Goal: Complete application form: Complete application form

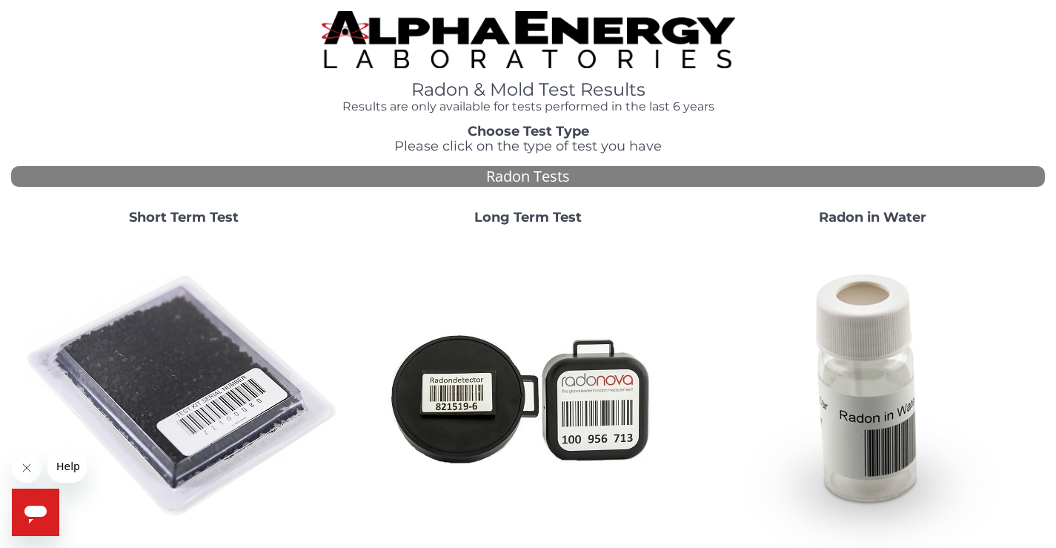
click at [162, 354] on img at bounding box center [183, 396] width 319 height 319
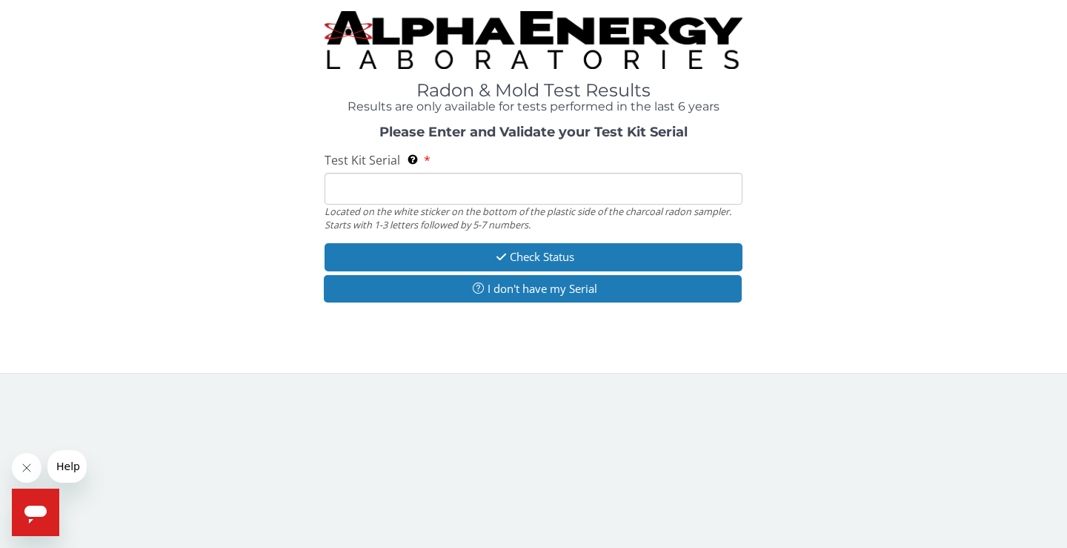
click at [406, 179] on input "Test Kit Serial Located on the white sticker on the bottom of the plastic side …" at bounding box center [534, 189] width 418 height 32
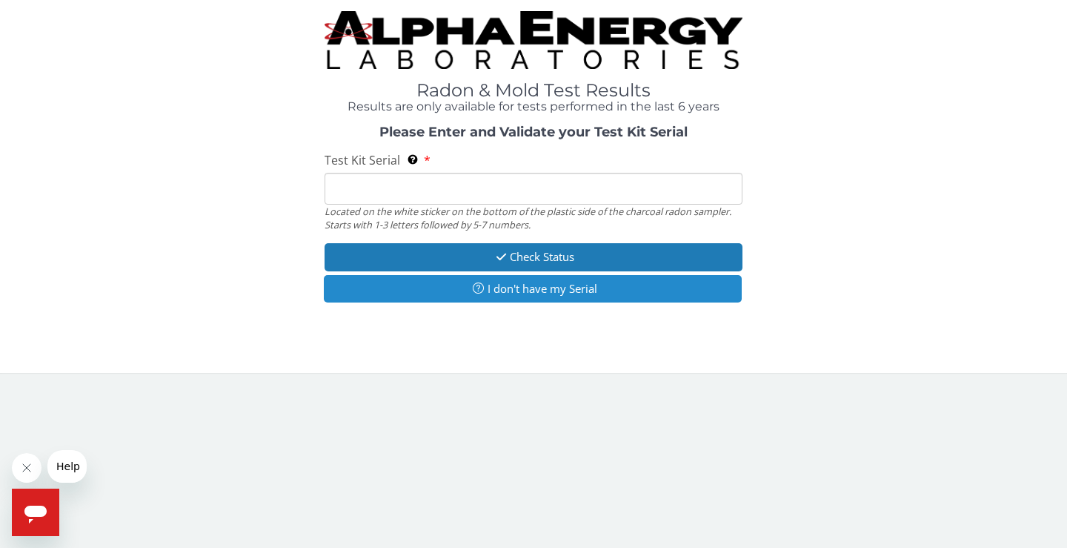
click at [474, 279] on button "I don't have my Serial" at bounding box center [533, 288] width 418 height 27
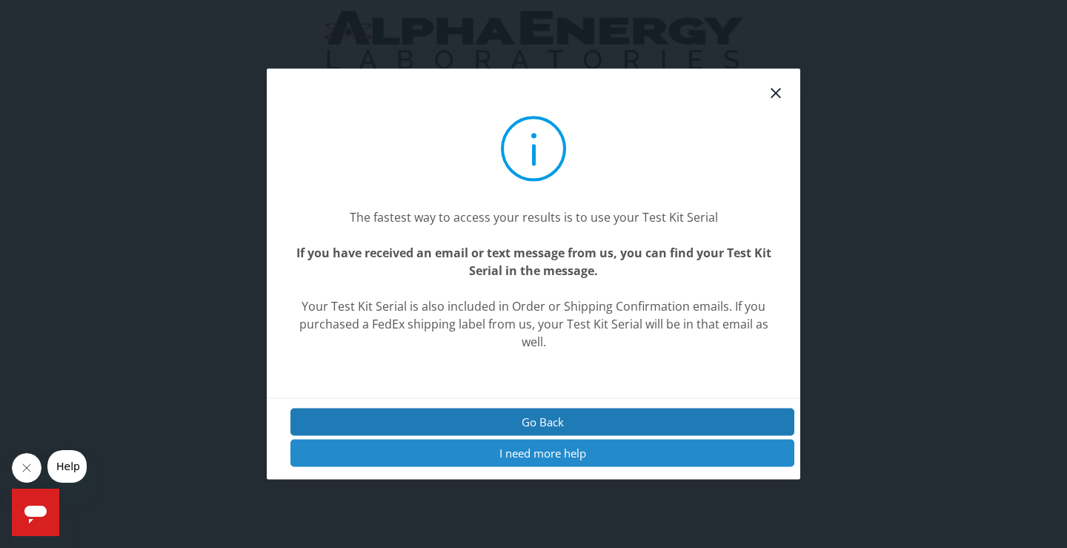
click at [569, 455] on button "I need more help" at bounding box center [543, 453] width 504 height 27
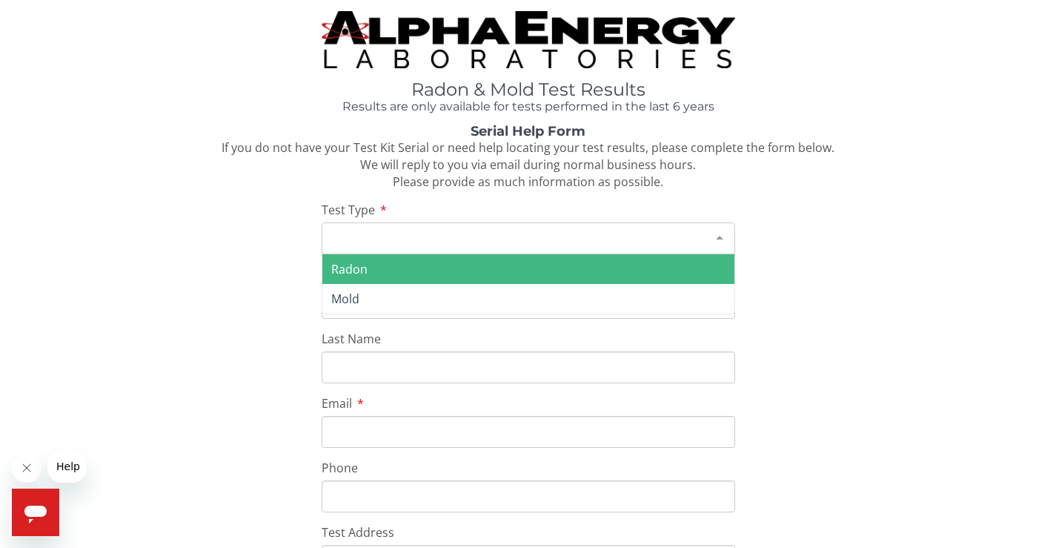
click at [443, 235] on div "Please make a selection" at bounding box center [529, 238] width 414 height 32
click at [444, 273] on span "Radon" at bounding box center [528, 269] width 412 height 30
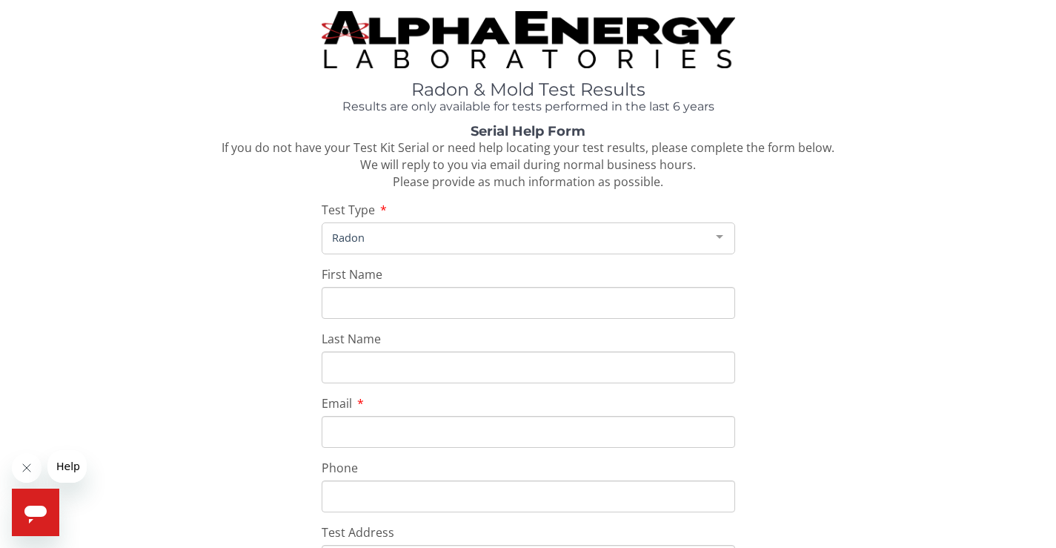
click at [446, 308] on input "First Name" at bounding box center [529, 303] width 414 height 32
type input "[PERSON_NAME]"
type input "[EMAIL_ADDRESS][DOMAIN_NAME]"
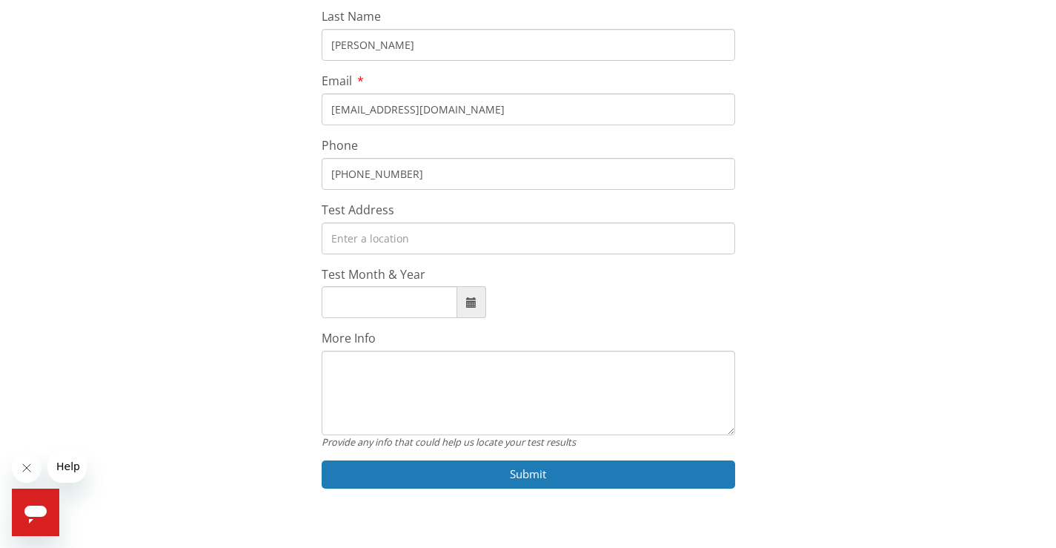
scroll to position [348, 0]
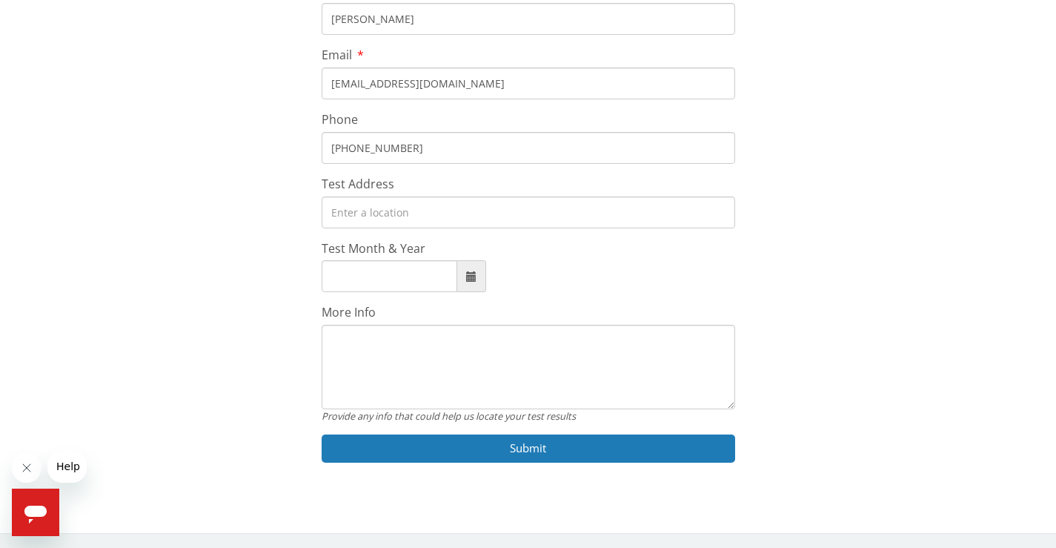
type input "[PHONE_NUMBER]"
click at [457, 203] on input "Test Address" at bounding box center [529, 212] width 414 height 32
click at [457, 202] on input "6100" at bounding box center [529, 212] width 414 height 32
type input "[STREET_ADDRESS][PERSON_NAME]"
click at [431, 343] on textarea "More Info" at bounding box center [529, 367] width 414 height 85
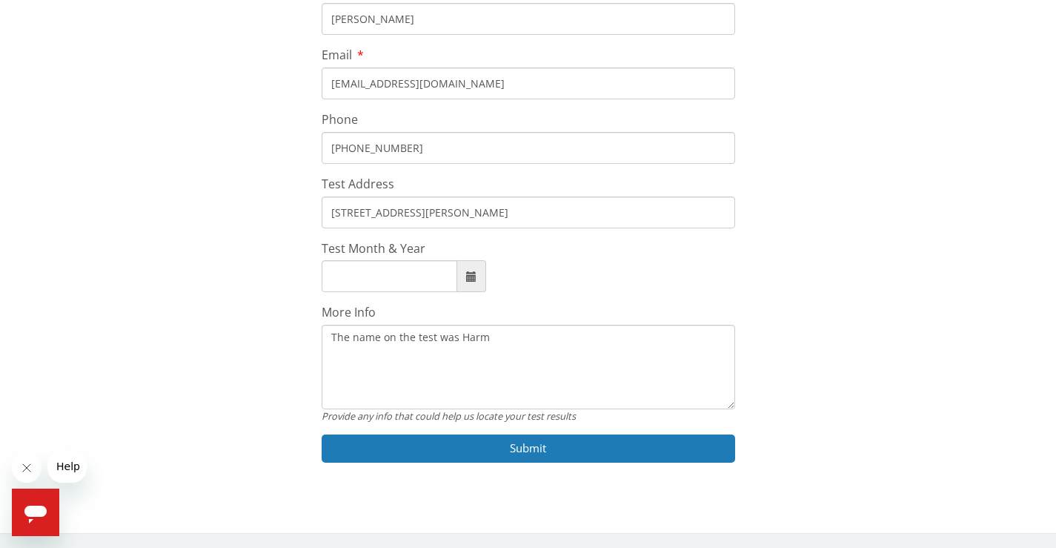
drag, startPoint x: 335, startPoint y: 337, endPoint x: 544, endPoint y: 338, distance: 209.1
click at [544, 338] on textarea "The name on the test was Harm" at bounding box center [529, 367] width 414 height 85
type textarea "T"
click at [362, 318] on div "More Info T Provide any info that could help us locate your test results" at bounding box center [529, 363] width 414 height 119
click at [332, 337] on textarea "T" at bounding box center [529, 367] width 414 height 85
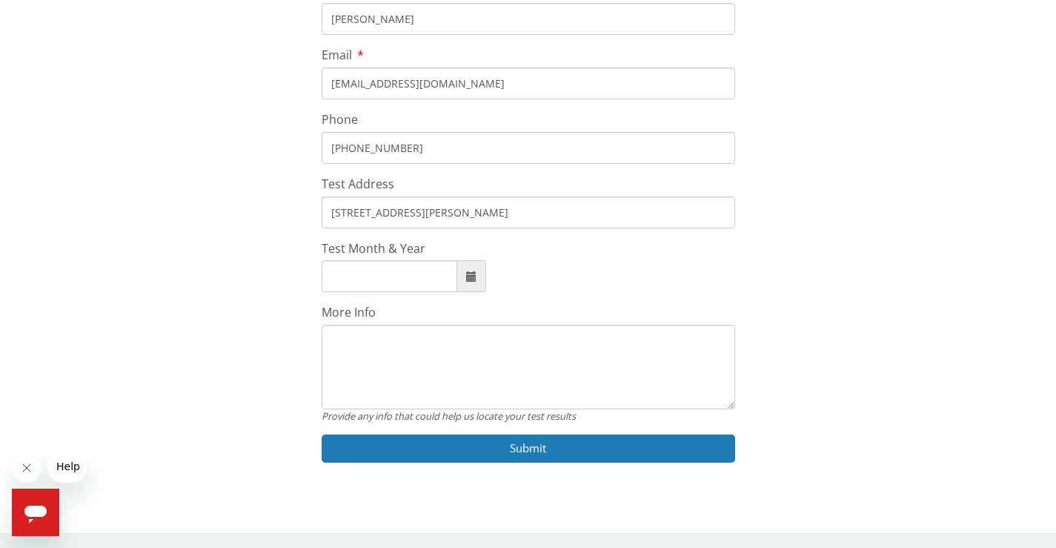
click at [474, 274] on span at bounding box center [471, 276] width 10 height 10
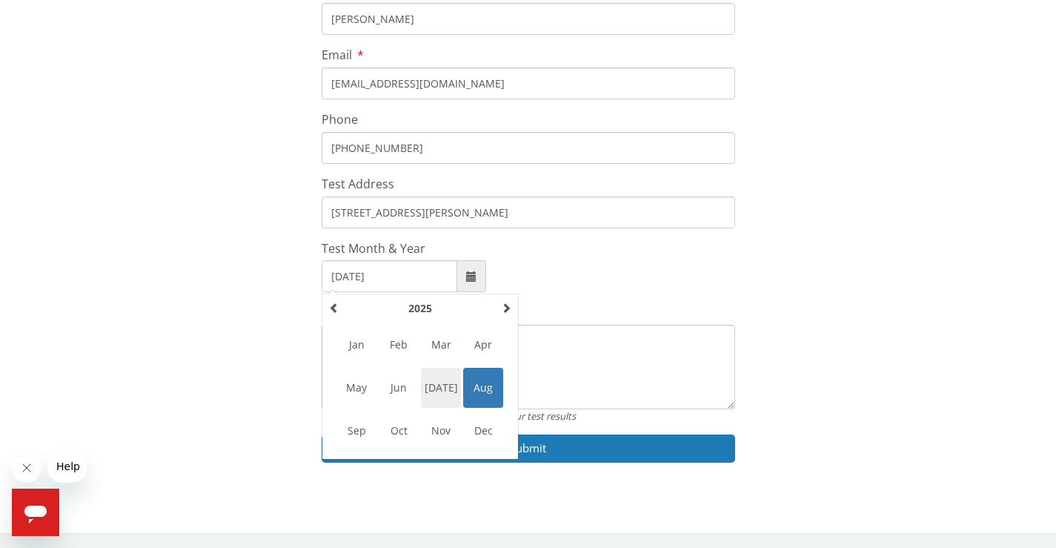
click at [440, 380] on span "[DATE]" at bounding box center [441, 388] width 40 height 40
type input "[DATE]"
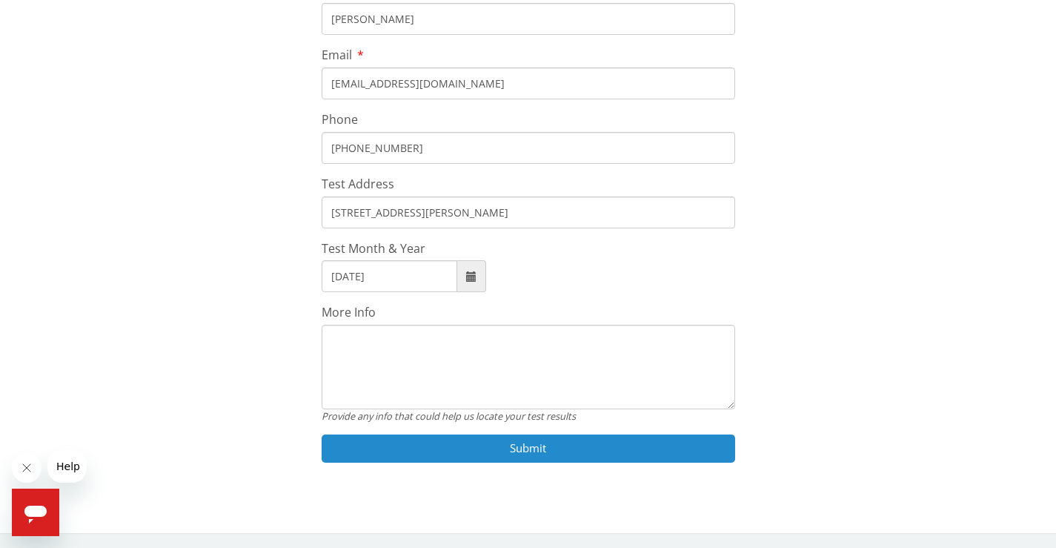
click at [497, 454] on button "Submit" at bounding box center [529, 447] width 414 height 27
click at [523, 449] on button "Submit" at bounding box center [529, 447] width 414 height 27
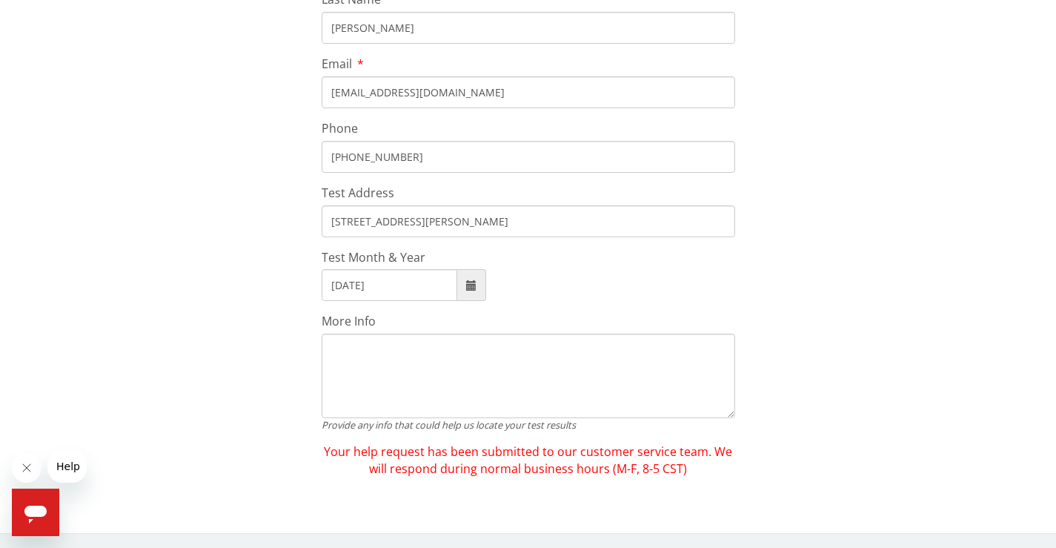
scroll to position [340, 0]
